Goal: Task Accomplishment & Management: Manage account settings

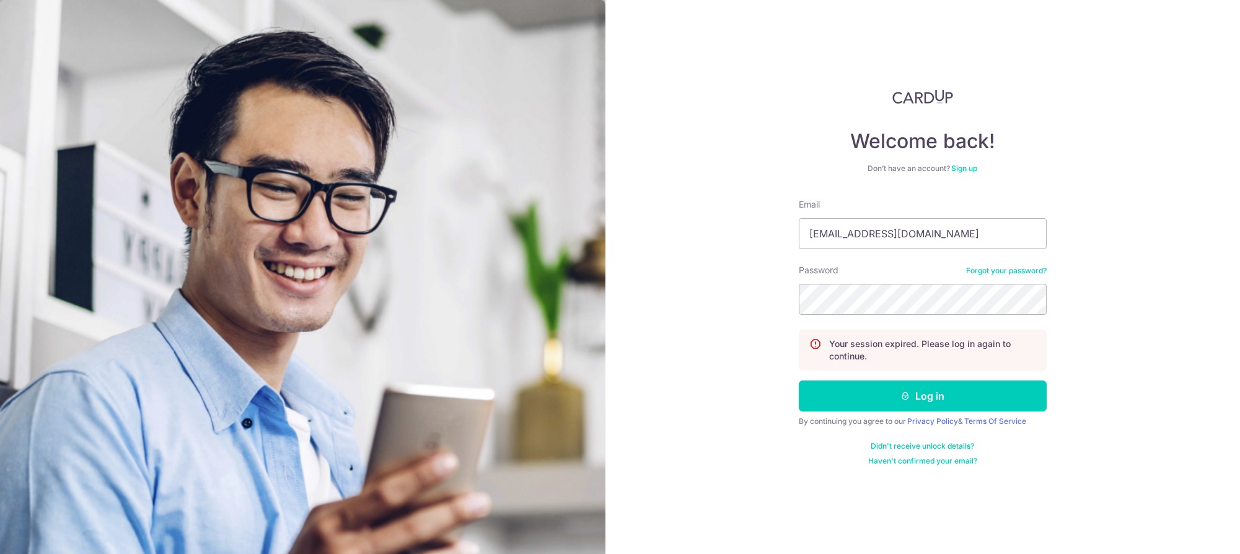
click at [754, 234] on div "Welcome back! Don’t have an account? Sign up Email [EMAIL_ADDRESS][DOMAIN_NAME]…" at bounding box center [923, 277] width 635 height 554
type input "[EMAIL_ADDRESS][DOMAIN_NAME]"
click at [913, 381] on button "Log in" at bounding box center [923, 396] width 248 height 31
